Goal: Information Seeking & Learning: Understand process/instructions

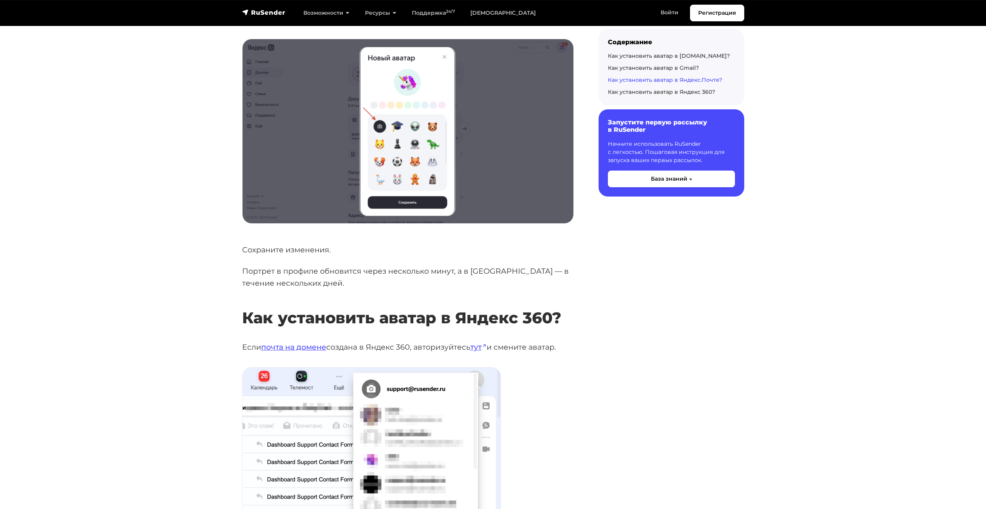
scroll to position [2790, 0]
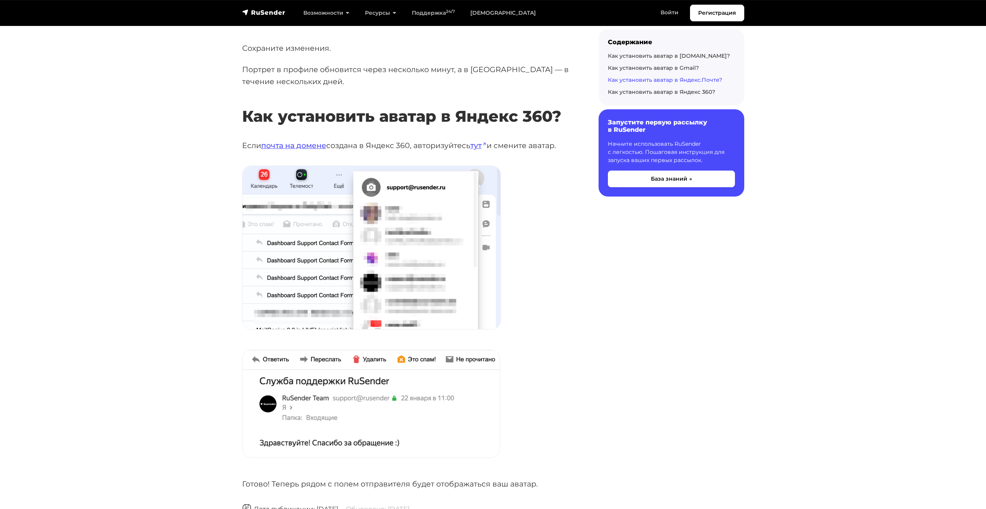
drag, startPoint x: 646, startPoint y: 268, endPoint x: 646, endPoint y: 280, distance: 12.0
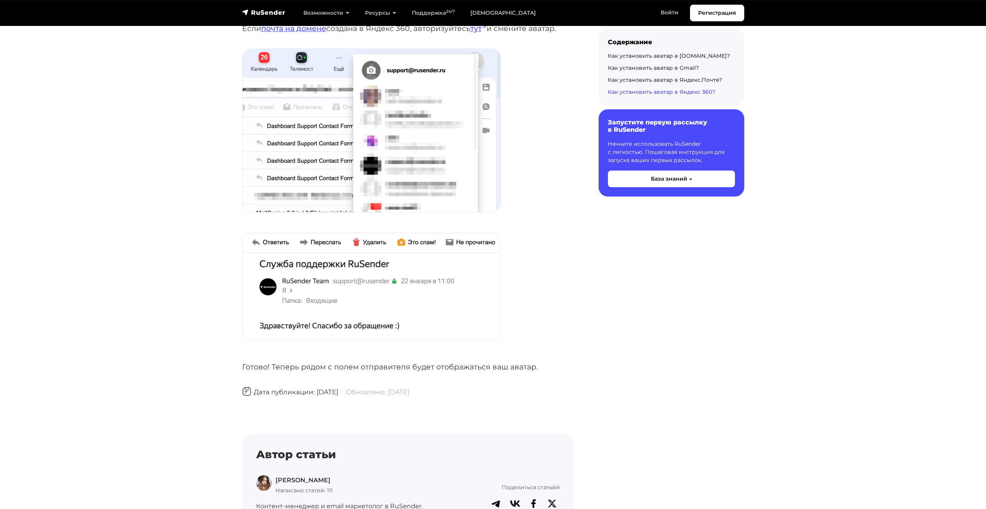
scroll to position [2837, 0]
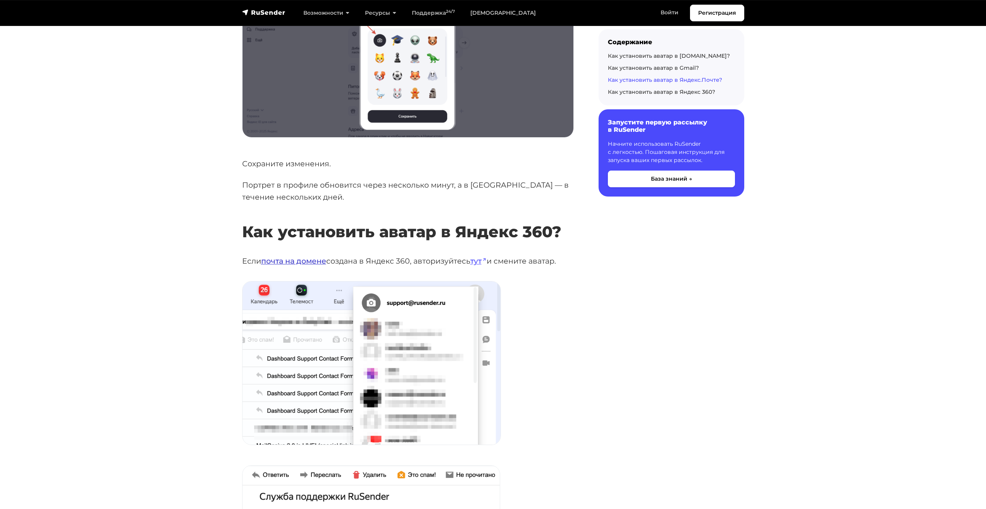
click at [283, 256] on link "почта на домене" at bounding box center [293, 260] width 65 height 9
click at [317, 256] on link "почта на домене" at bounding box center [293, 260] width 65 height 9
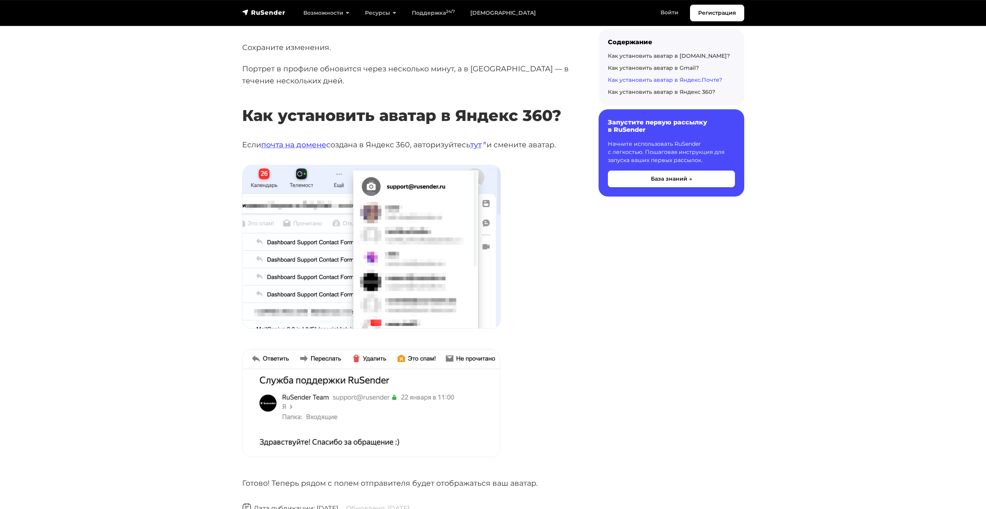
scroll to position [2914, 0]
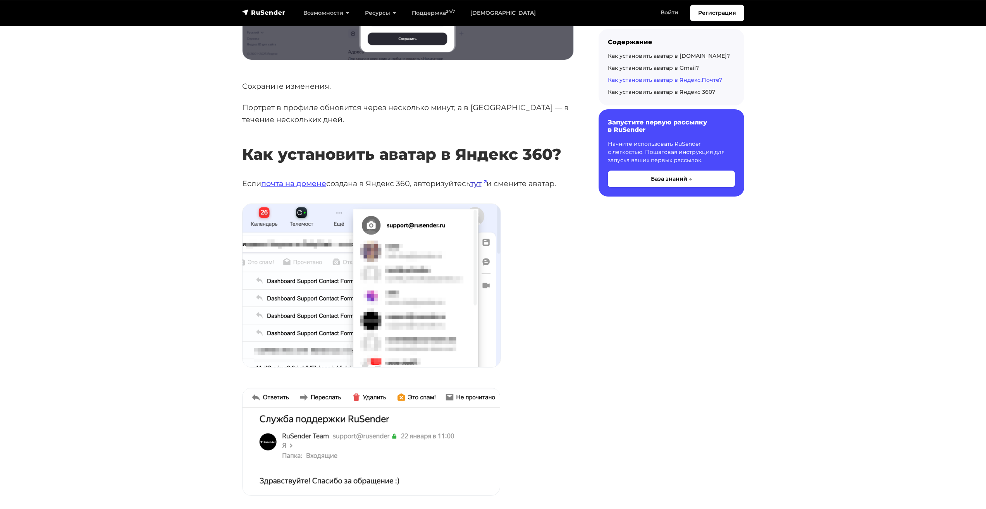
click at [480, 179] on link "тут" at bounding box center [478, 183] width 16 height 9
click at [481, 179] on link "тут" at bounding box center [478, 183] width 16 height 9
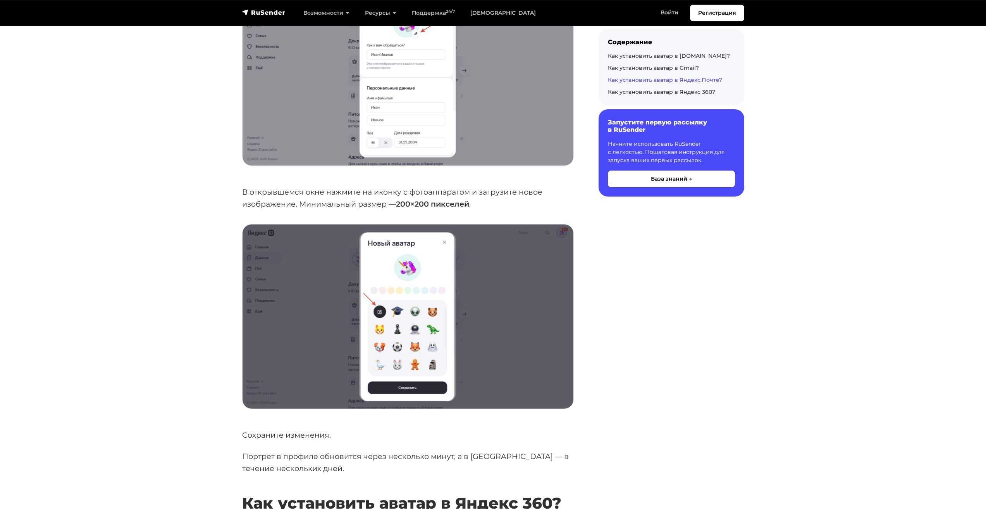
scroll to position [2837, 0]
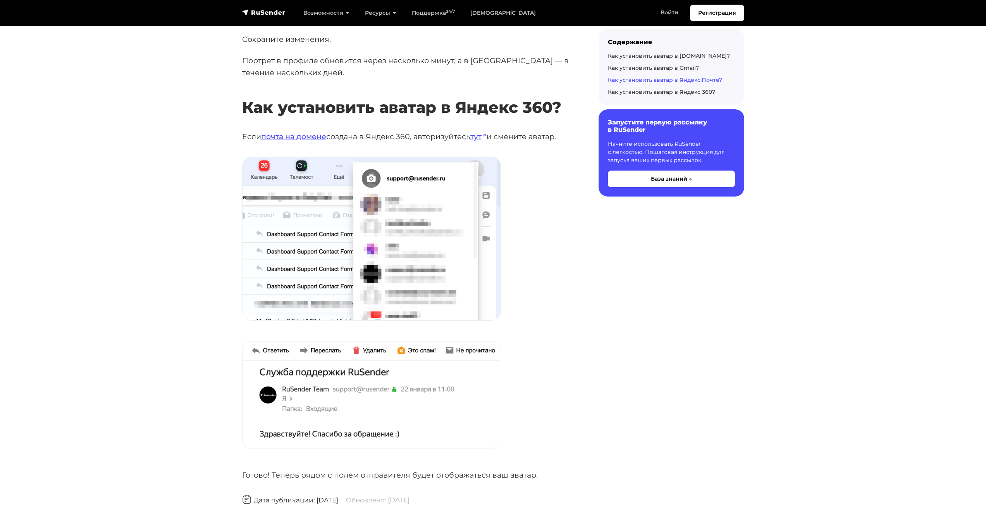
drag, startPoint x: 597, startPoint y: 243, endPoint x: 596, endPoint y: 254, distance: 11.3
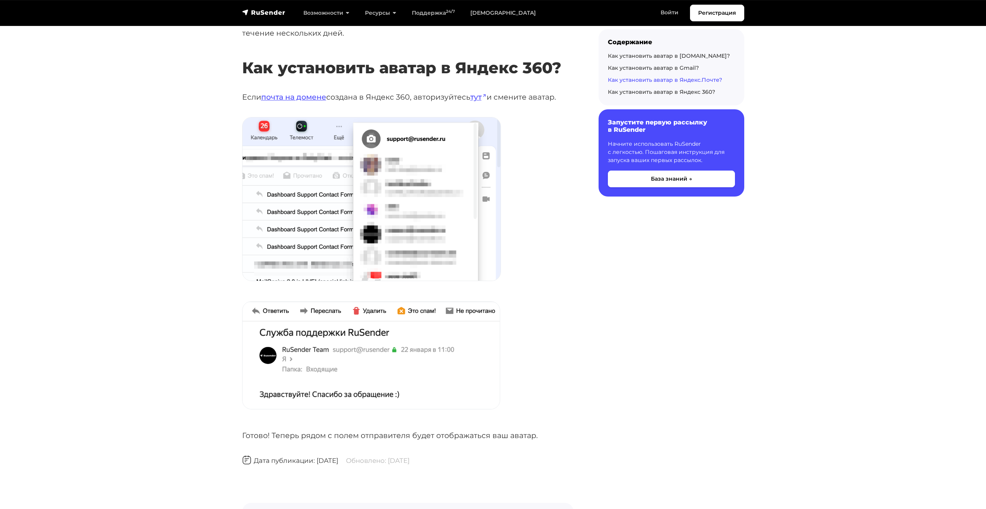
scroll to position [2962, 0]
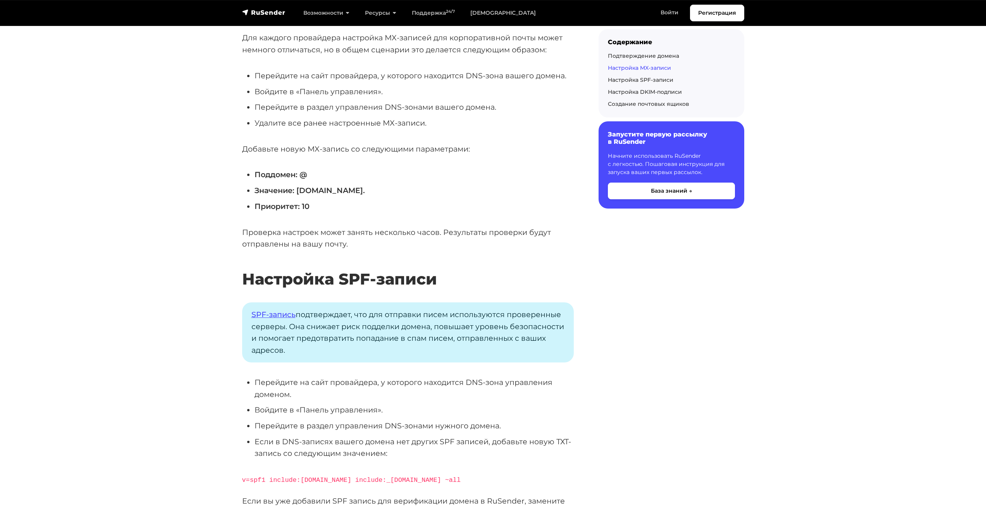
scroll to position [1550, 0]
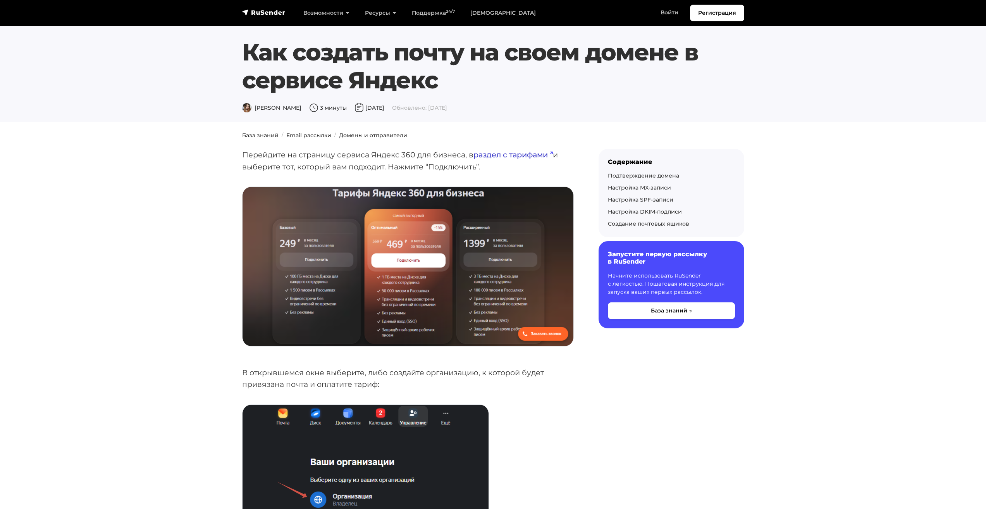
click at [489, 154] on link "раздел с тарифами" at bounding box center [512, 154] width 79 height 9
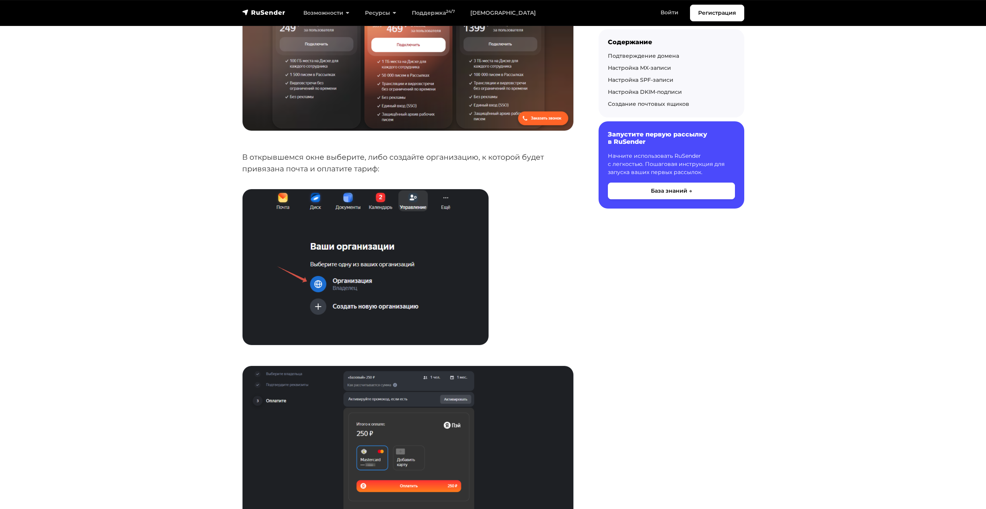
drag, startPoint x: 838, startPoint y: 187, endPoint x: 824, endPoint y: 208, distance: 25.3
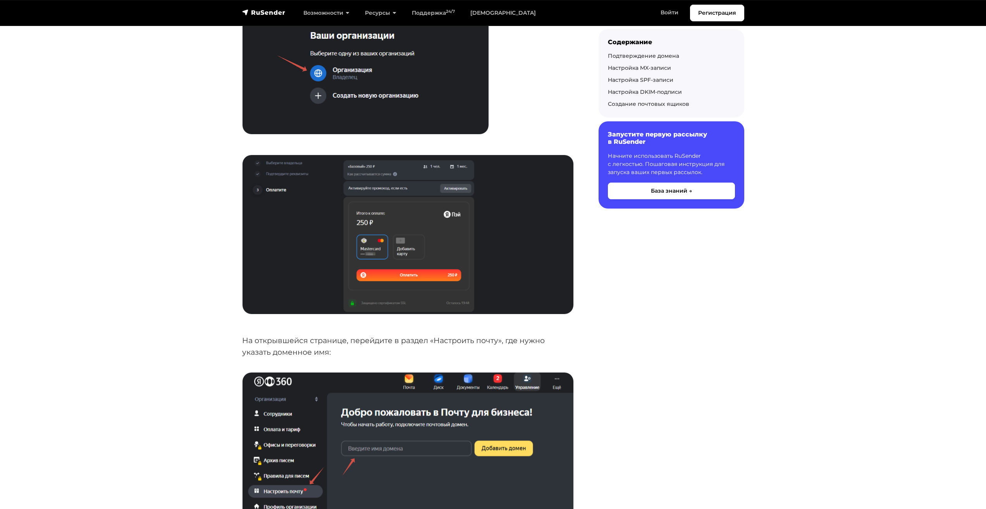
scroll to position [465, 0]
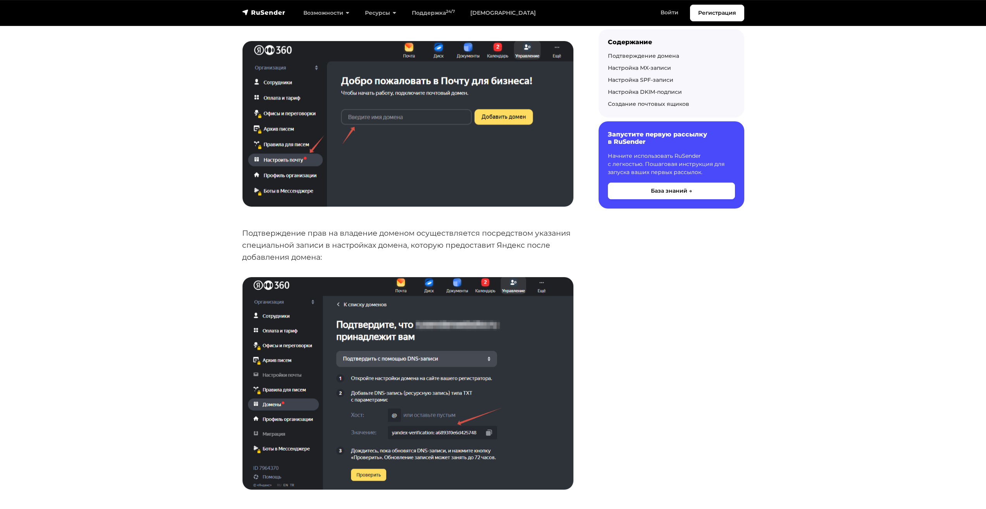
drag, startPoint x: 761, startPoint y: 270, endPoint x: 757, endPoint y: 294, distance: 25.1
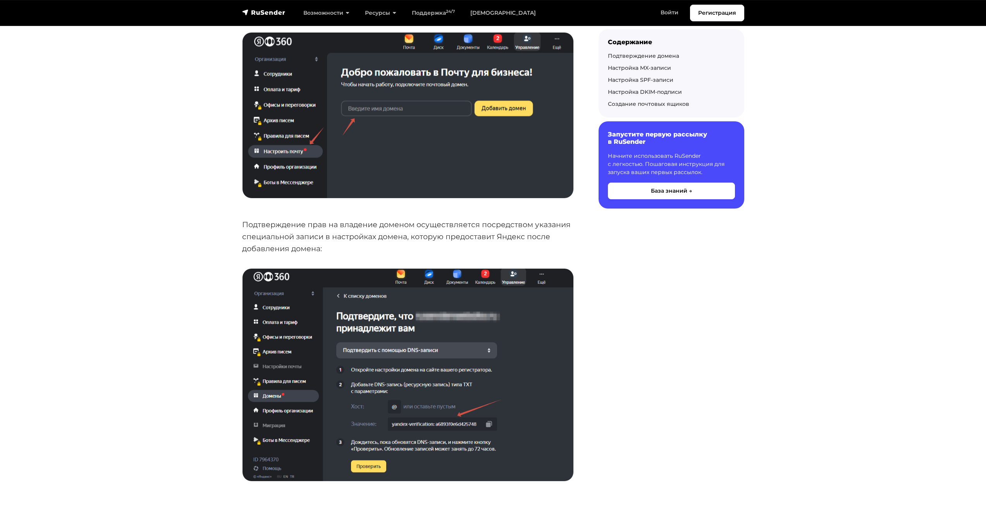
scroll to position [843, 0]
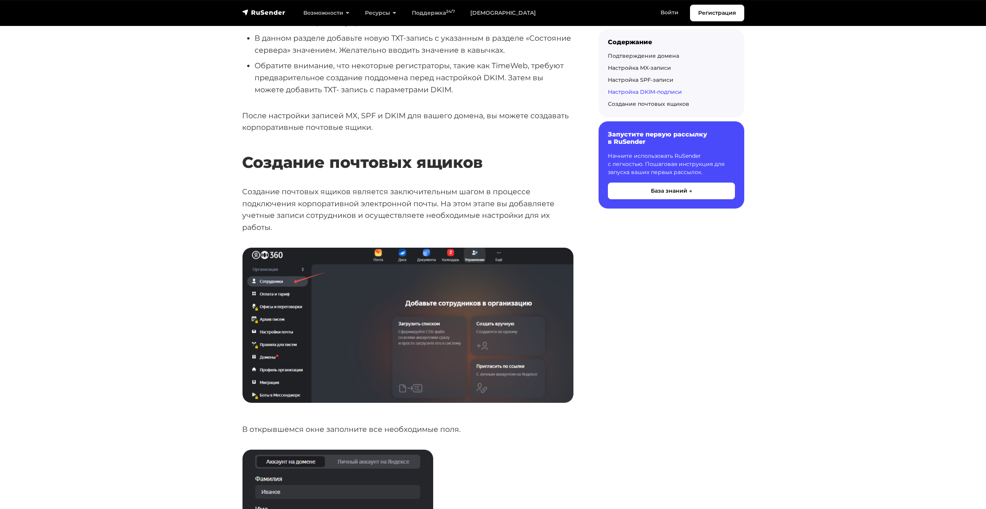
drag, startPoint x: 673, startPoint y: 243, endPoint x: 663, endPoint y: 278, distance: 36.6
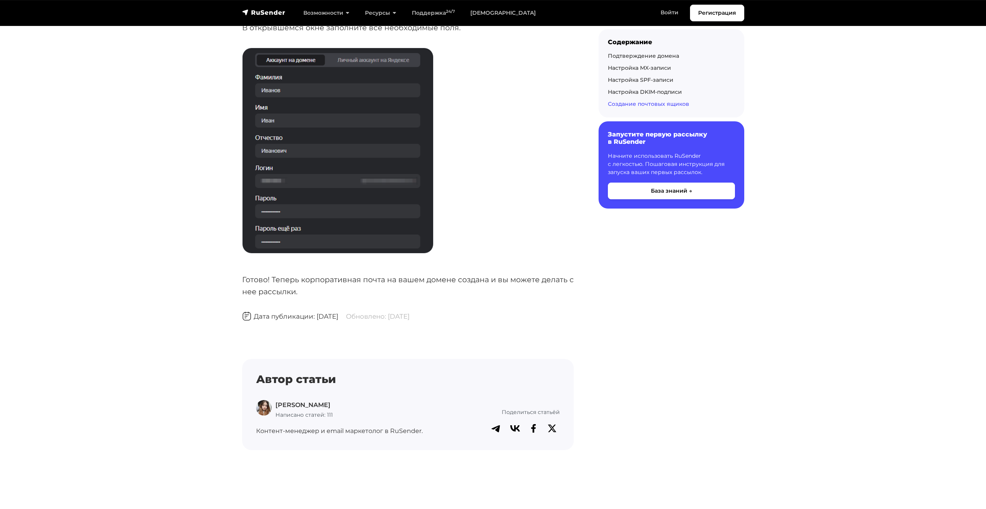
drag, startPoint x: 663, startPoint y: 278, endPoint x: 652, endPoint y: 315, distance: 38.3
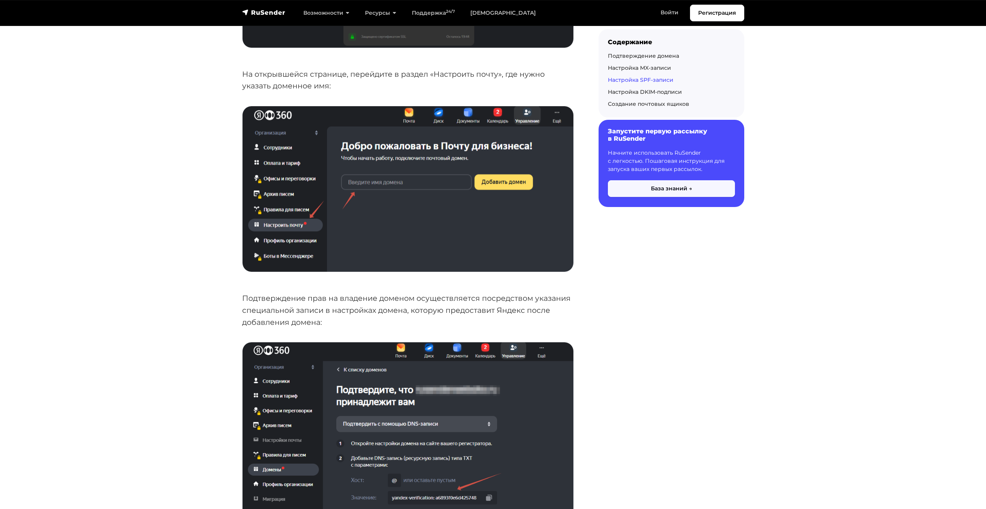
scroll to position [0, 0]
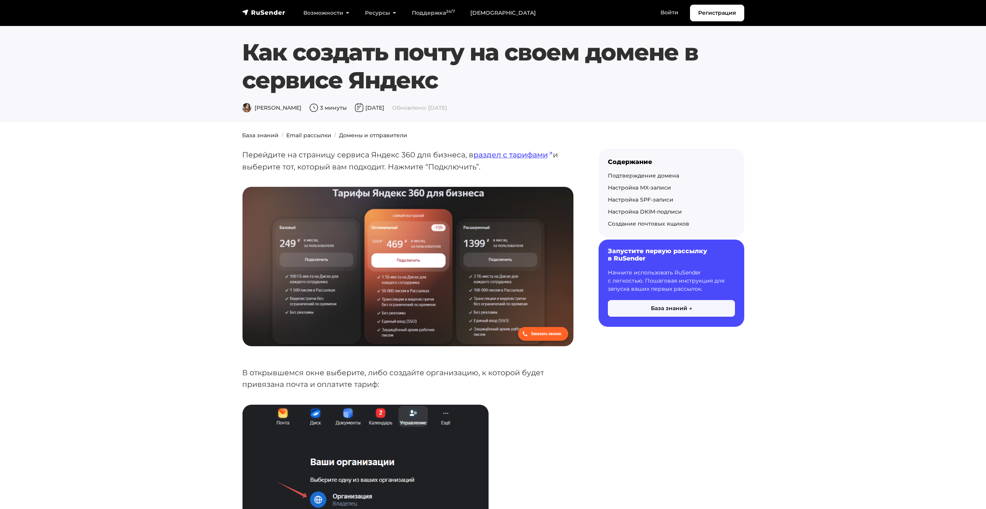
drag, startPoint x: 583, startPoint y: 413, endPoint x: 623, endPoint y: 192, distance: 224.3
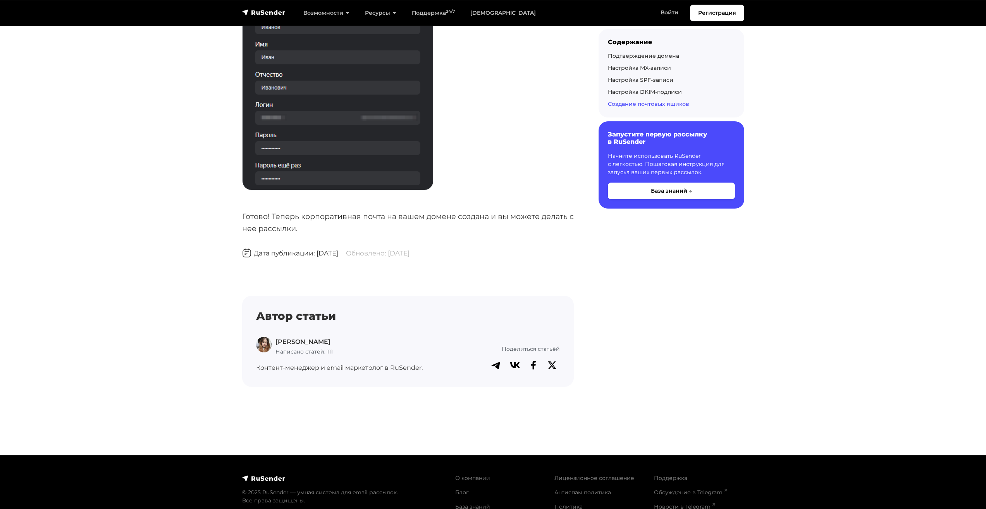
scroll to position [3100, 0]
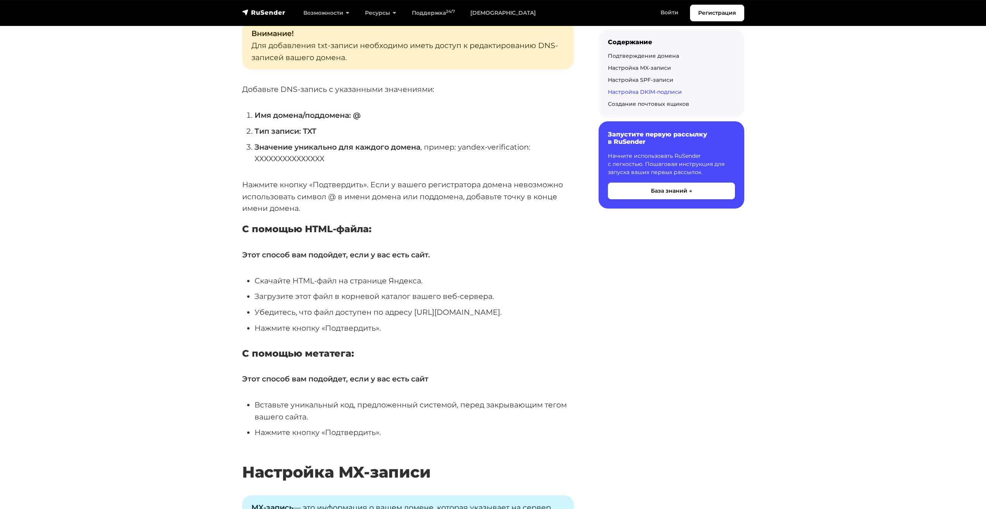
drag, startPoint x: 717, startPoint y: 375, endPoint x: 741, endPoint y: 230, distance: 147.3
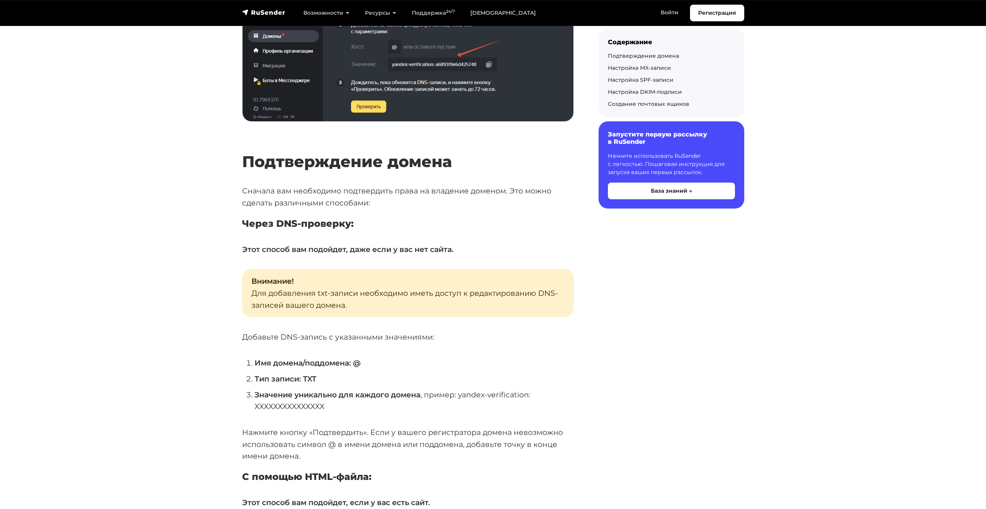
scroll to position [1087, 0]
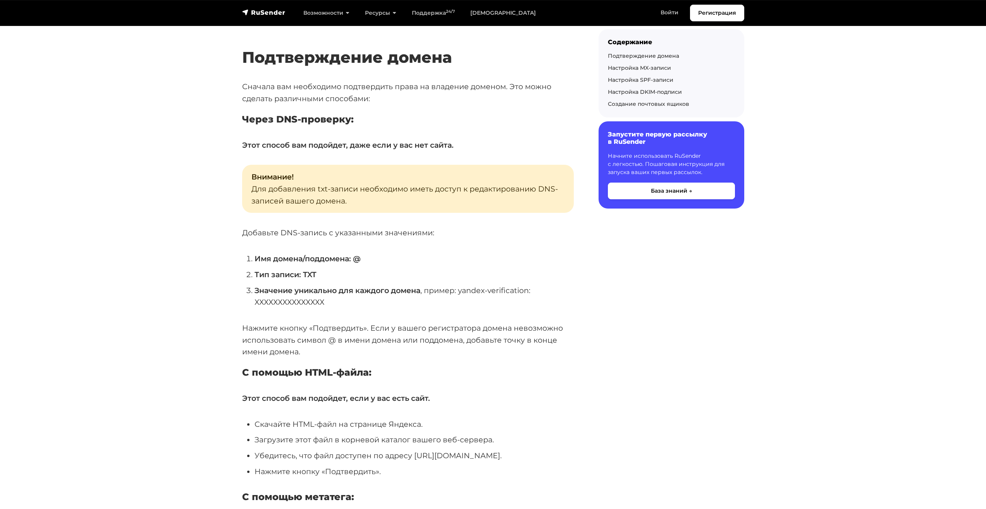
drag, startPoint x: 616, startPoint y: 348, endPoint x: 616, endPoint y: 364, distance: 16.7
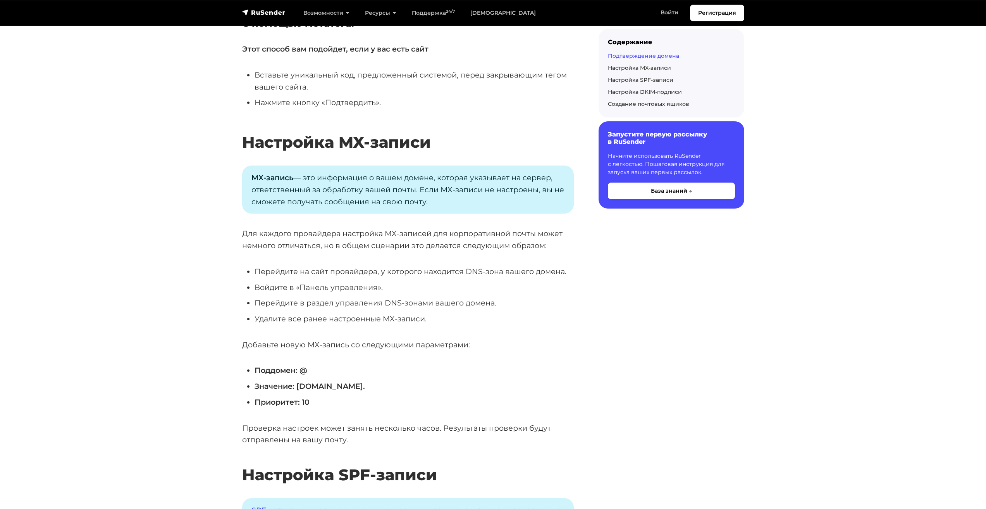
drag, startPoint x: 602, startPoint y: 291, endPoint x: 593, endPoint y: 316, distance: 26.8
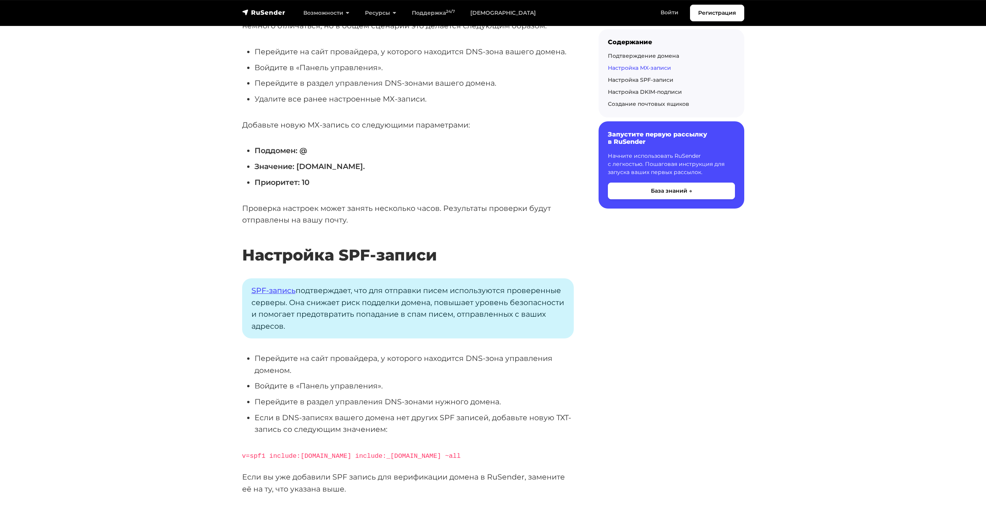
scroll to position [1927, 0]
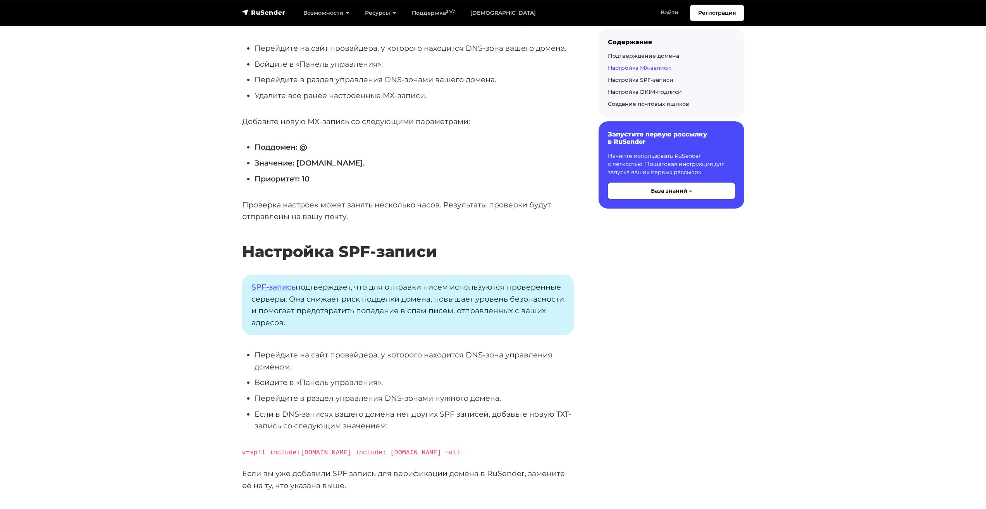
drag, startPoint x: 705, startPoint y: 304, endPoint x: 701, endPoint y: 320, distance: 16.0
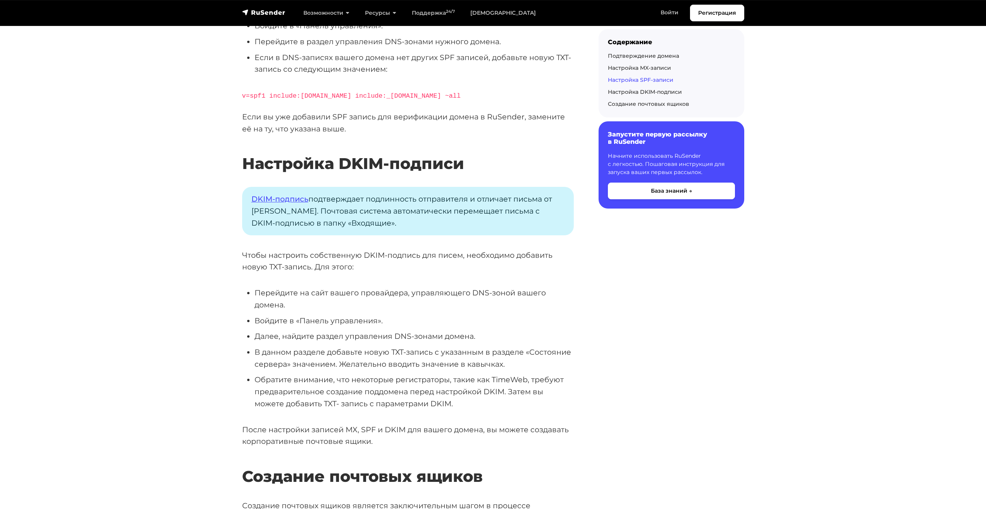
drag, startPoint x: 700, startPoint y: 321, endPoint x: 692, endPoint y: 341, distance: 21.2
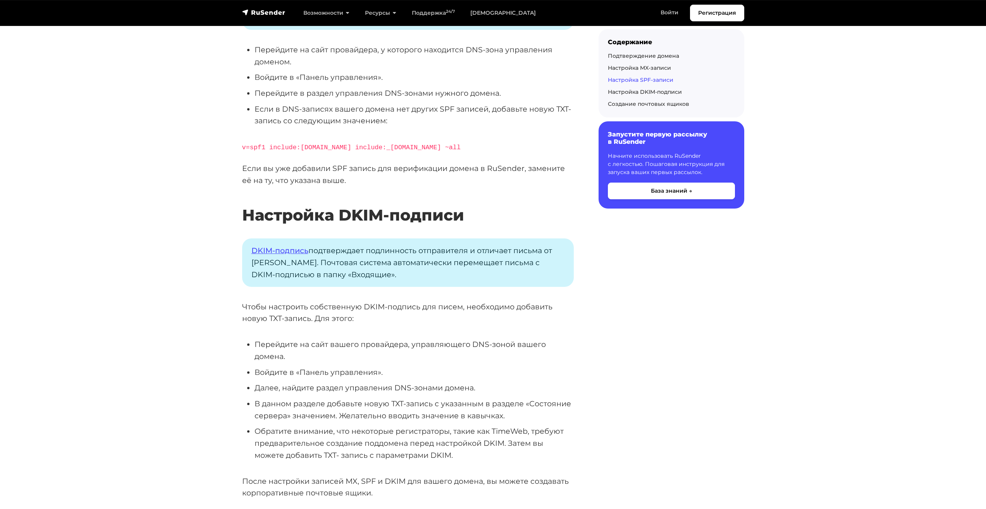
drag, startPoint x: 683, startPoint y: 361, endPoint x: 694, endPoint y: 341, distance: 23.6
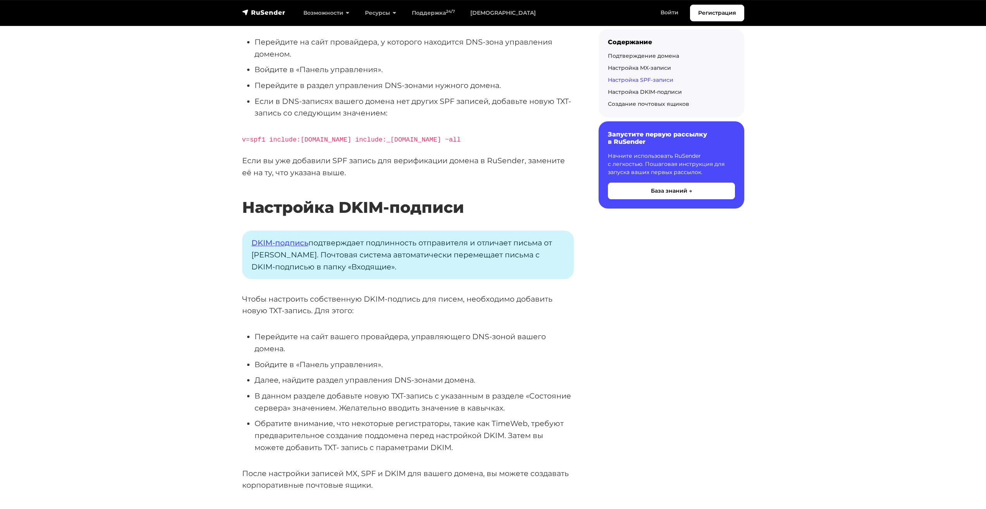
drag, startPoint x: 696, startPoint y: 339, endPoint x: 692, endPoint y: 352, distance: 13.2
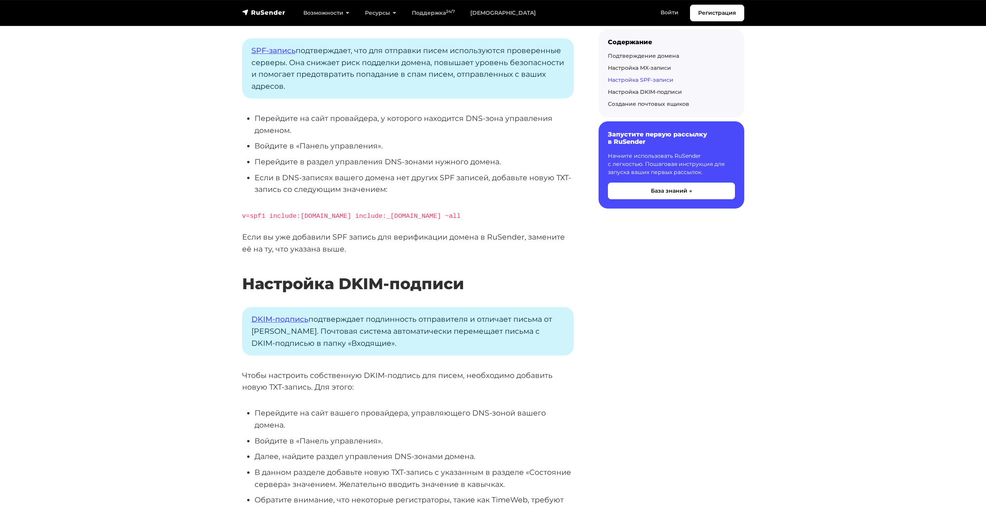
scroll to position [2395, 0]
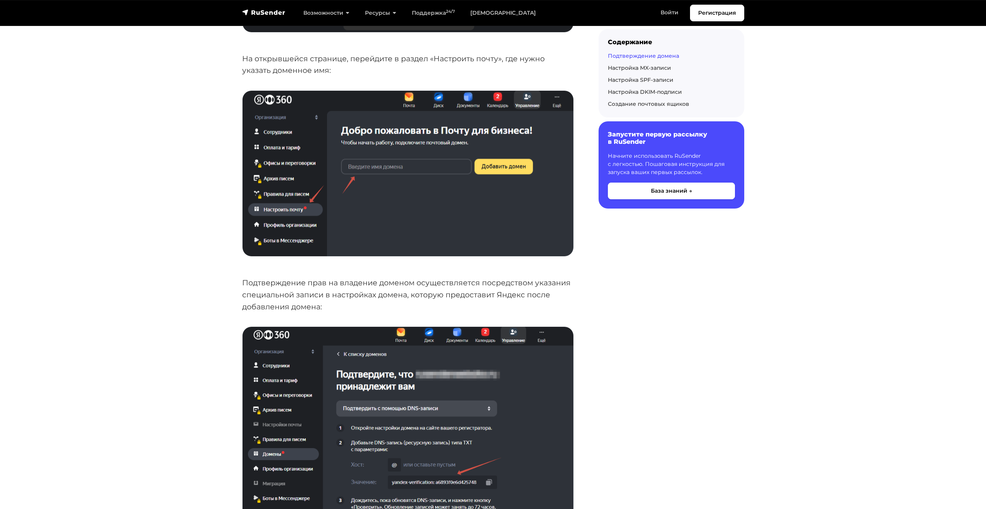
drag, startPoint x: 559, startPoint y: 318, endPoint x: 562, endPoint y: 178, distance: 139.9
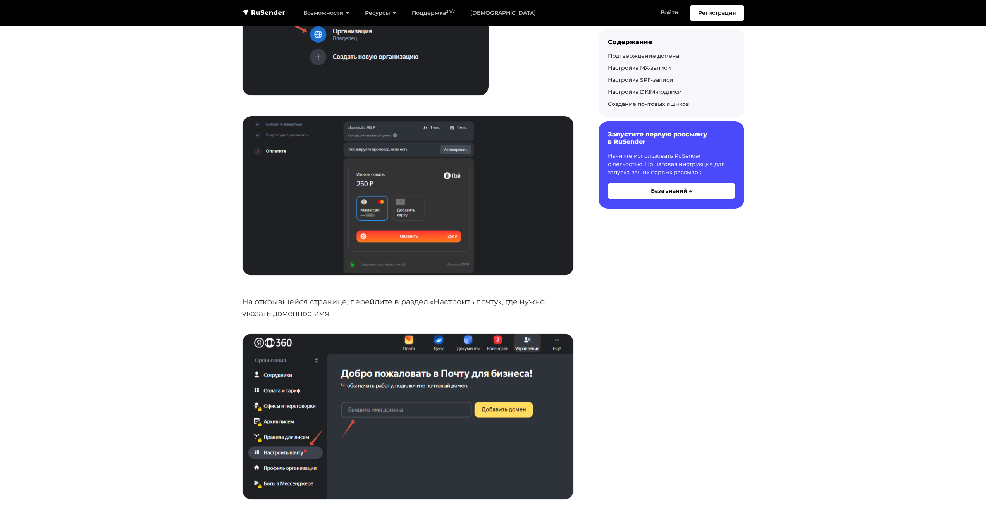
scroll to position [659, 0]
